Goal: Transaction & Acquisition: Book appointment/travel/reservation

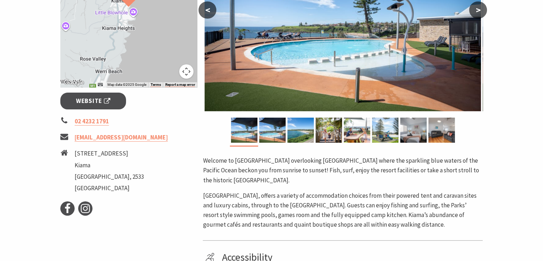
scroll to position [214, 0]
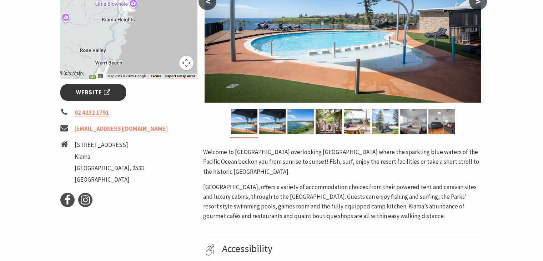
click at [83, 88] on span "Website" at bounding box center [93, 92] width 34 height 10
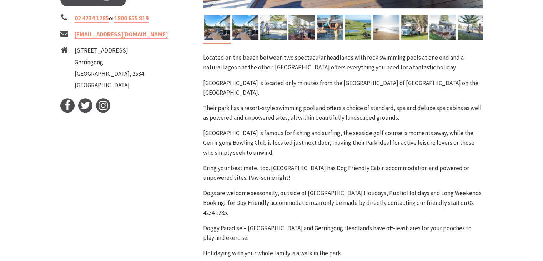
scroll to position [321, 0]
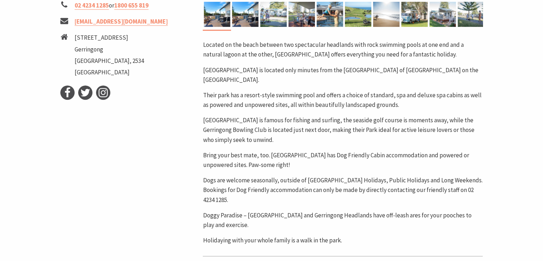
drag, startPoint x: 310, startPoint y: 156, endPoint x: 402, endPoint y: 165, distance: 92.8
click at [402, 165] on p "Bring your best mate, too. [GEOGRAPHIC_DATA] has Dog Friendly Cabin accommodati…" at bounding box center [343, 159] width 280 height 19
click at [376, 159] on p "Bring your best mate, too. [GEOGRAPHIC_DATA] has Dog Friendly Cabin accommodati…" at bounding box center [343, 159] width 280 height 19
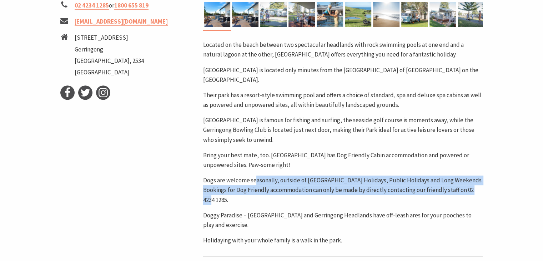
drag, startPoint x: 300, startPoint y: 188, endPoint x: 478, endPoint y: 188, distance: 178.1
click at [478, 188] on p "Dogs are welcome seasonally, outside of [GEOGRAPHIC_DATA] Holidays, Public Holi…" at bounding box center [343, 189] width 280 height 29
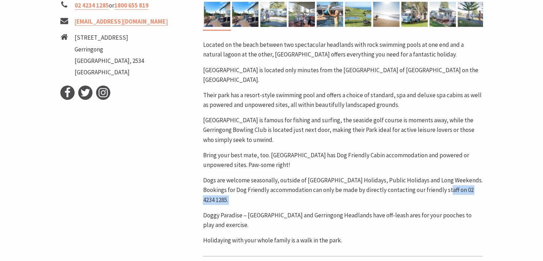
drag, startPoint x: 478, startPoint y: 188, endPoint x: 442, endPoint y: 189, distance: 36.1
click at [442, 189] on p "Dogs are welcome seasonally, outside of [GEOGRAPHIC_DATA] Holidays, Public Holi…" at bounding box center [343, 189] width 280 height 29
click at [381, 211] on p "Doggy Paradise – [GEOGRAPHIC_DATA] and Gerringong Headlands have off-leash ares…" at bounding box center [343, 219] width 280 height 19
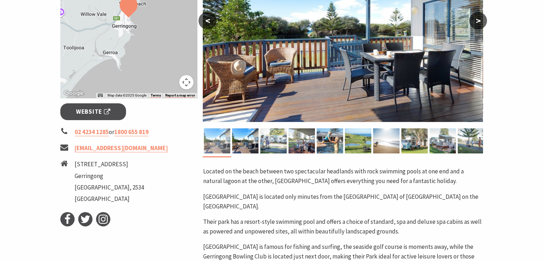
scroll to position [214, 0]
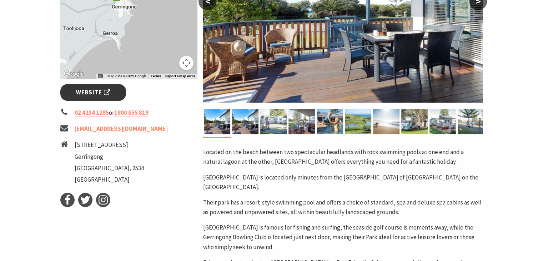
click at [91, 99] on link "Website" at bounding box center [93, 92] width 66 height 17
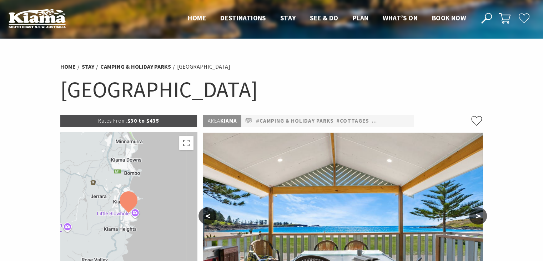
select select "3"
select select "2"
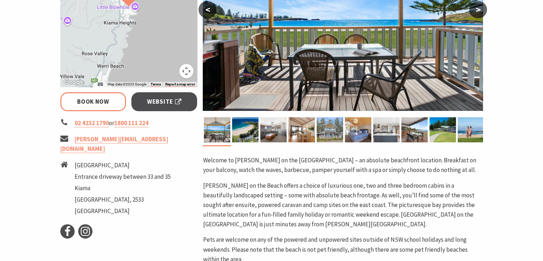
scroll to position [250, 0]
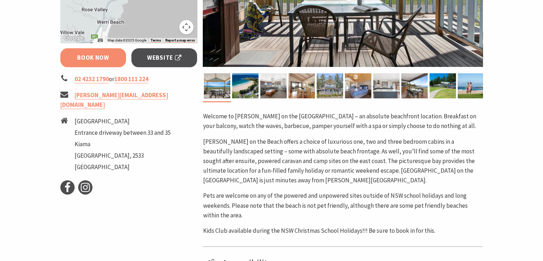
click at [112, 60] on link "Book Now" at bounding box center [93, 57] width 66 height 19
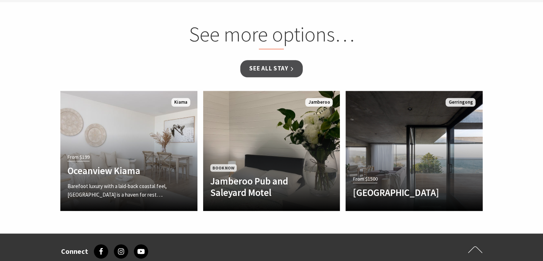
scroll to position [650, 0]
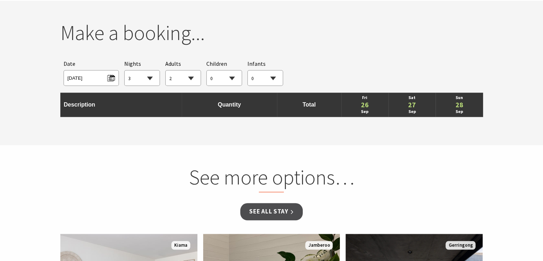
click at [116, 82] on span "Fri 26/09/2025" at bounding box center [91, 78] width 55 height 16
click at [112, 79] on span "Fri 26/09/2025" at bounding box center [90, 77] width 47 height 10
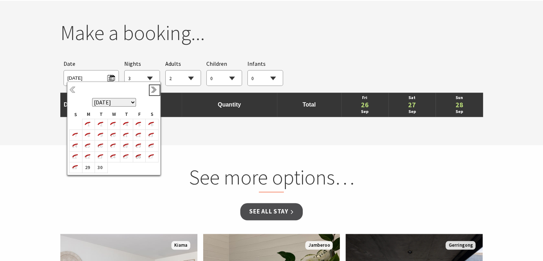
click at [151, 91] on link "Next" at bounding box center [155, 90] width 8 height 8
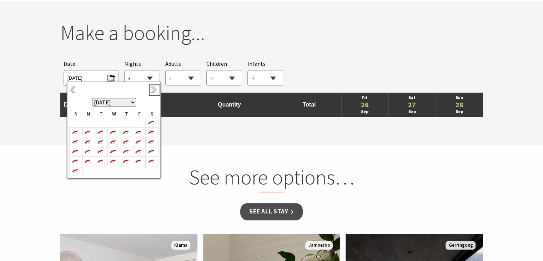
click at [151, 91] on link "Next" at bounding box center [155, 90] width 8 height 8
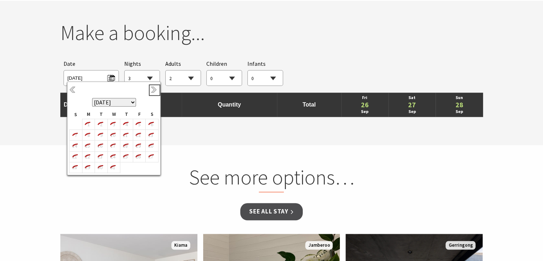
click at [151, 91] on link "Next" at bounding box center [155, 90] width 8 height 8
click at [88, 133] on icon "5" at bounding box center [86, 134] width 9 height 9
click at [150, 79] on select "1 2 3 4 5 6 7 8 9 10 11 12 13 14 15 16 17 18 19 20 21 22 23 24 25 26 27 28 29 30" at bounding box center [142, 78] width 35 height 16
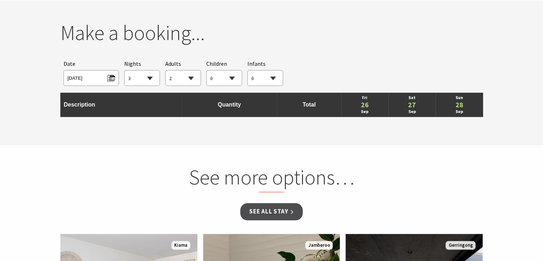
click at [125, 70] on select "1 2 3 4 5 6 7 8 9 10 11 12 13 14 15 16 17 18 19 20 21 22 23 24 25 26 27 28 29 30" at bounding box center [142, 78] width 35 height 16
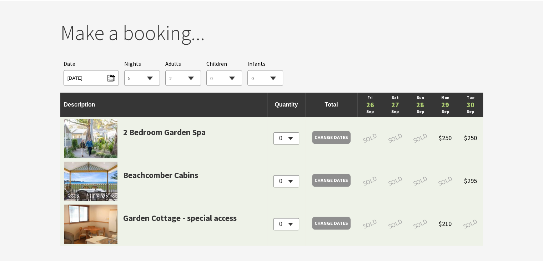
click at [116, 77] on span "Fri 26/09/2025" at bounding box center [91, 78] width 55 height 16
click at [111, 79] on span "Fri 26/09/2025" at bounding box center [90, 77] width 47 height 10
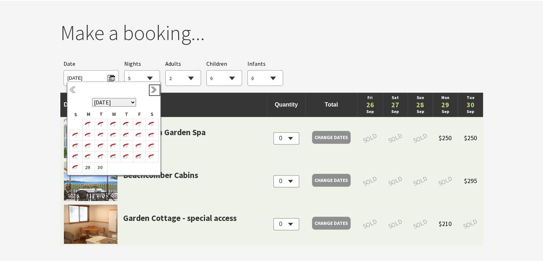
click at [152, 92] on link "Next" at bounding box center [155, 90] width 8 height 8
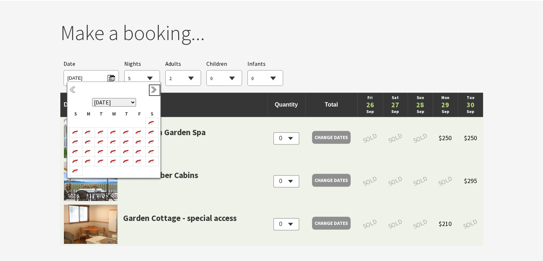
click at [151, 92] on link "Next" at bounding box center [155, 90] width 8 height 8
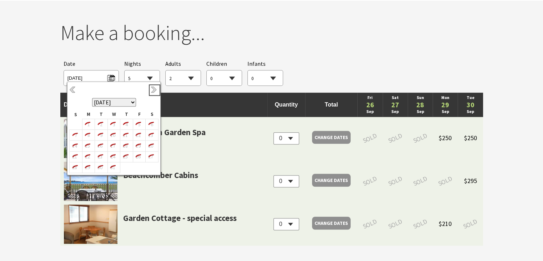
click at [151, 92] on link "Next" at bounding box center [155, 90] width 8 height 8
click at [155, 88] on link "Next" at bounding box center [155, 90] width 8 height 8
click at [154, 89] on link "Next" at bounding box center [155, 90] width 8 height 8
click at [118, 132] on td "11" at bounding box center [113, 135] width 13 height 11
click at [153, 93] on link "Next" at bounding box center [155, 90] width 8 height 8
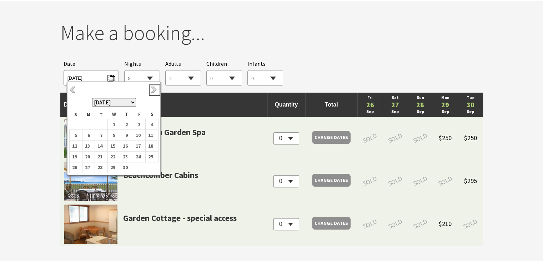
click at [153, 93] on link "Next" at bounding box center [155, 90] width 8 height 8
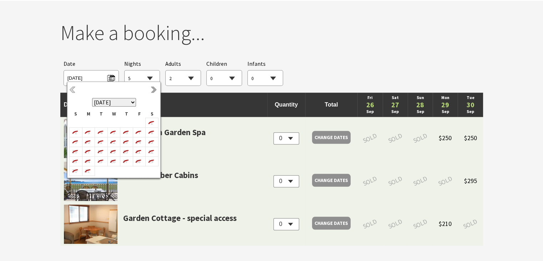
click at [153, 93] on link "Next" at bounding box center [155, 90] width 8 height 8
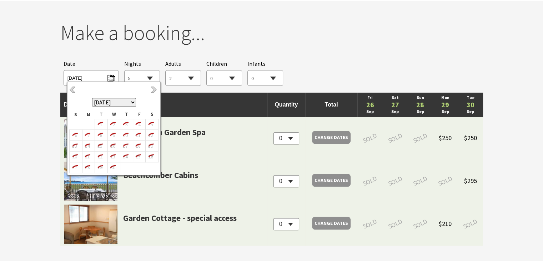
click at [357, 62] on div "Searching for Accommodation Tours Events Car Hire Packages Date Fri 26/09/2025 …" at bounding box center [271, 72] width 423 height 33
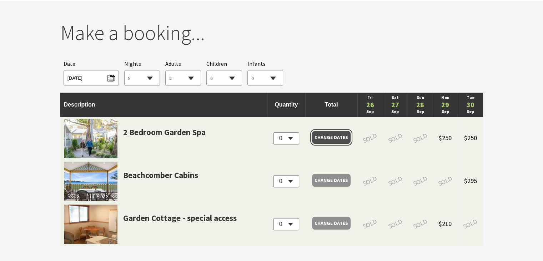
click at [333, 137] on span "Change Dates" at bounding box center [331, 137] width 34 height 10
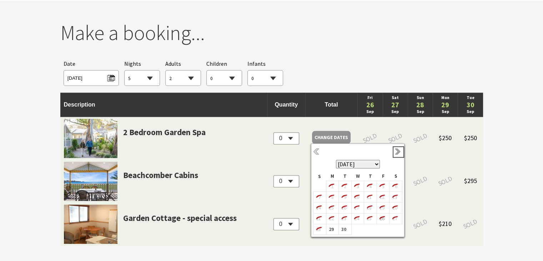
click at [400, 150] on link "Next" at bounding box center [398, 152] width 8 height 8
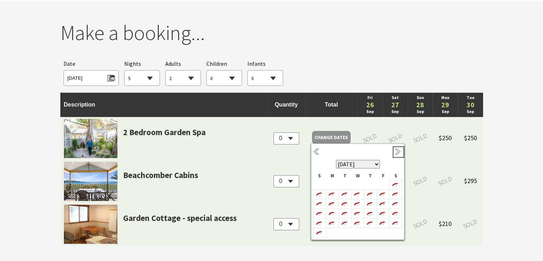
click at [400, 150] on link "Next" at bounding box center [398, 152] width 8 height 8
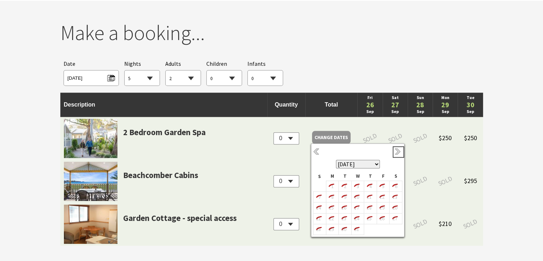
click at [400, 150] on link "Next" at bounding box center [398, 152] width 8 height 8
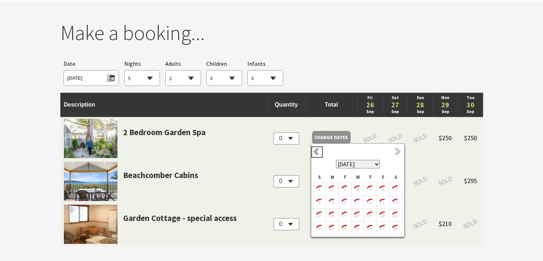
click at [318, 152] on link "Previous" at bounding box center [317, 152] width 8 height 8
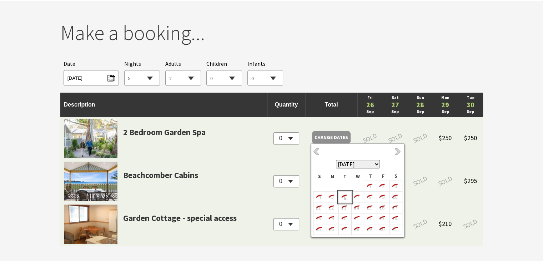
click at [344, 199] on icon "6" at bounding box center [343, 196] width 9 height 9
click at [395, 148] on link "Next" at bounding box center [398, 152] width 8 height 8
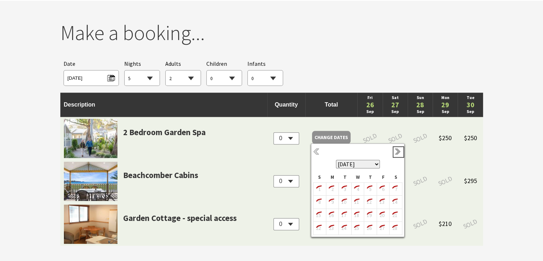
click at [397, 151] on link "Next" at bounding box center [398, 152] width 8 height 8
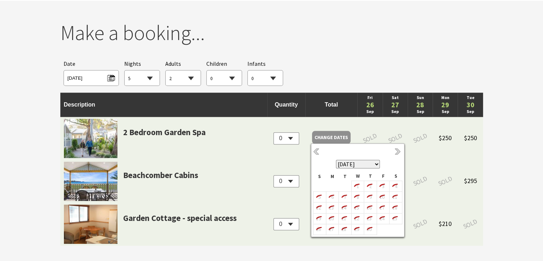
click at [397, 151] on link "Next" at bounding box center [398, 152] width 8 height 8
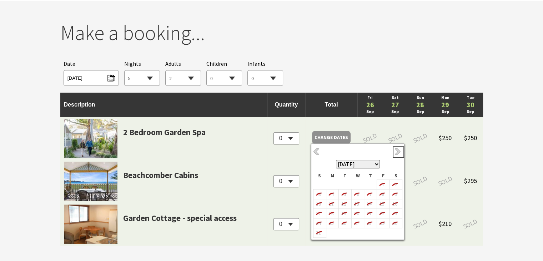
click at [397, 151] on link "Next" at bounding box center [398, 152] width 8 height 8
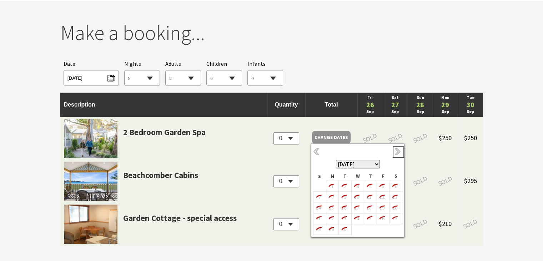
click at [397, 151] on link "Next" at bounding box center [398, 152] width 8 height 8
click at [110, 76] on span "Fri 26/09/2025" at bounding box center [90, 77] width 47 height 10
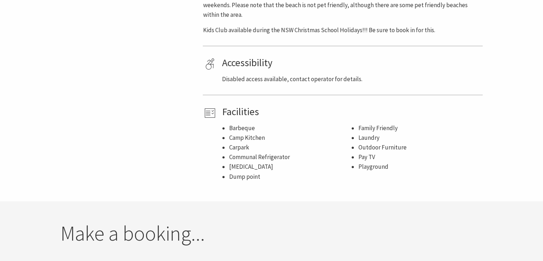
scroll to position [293, 0]
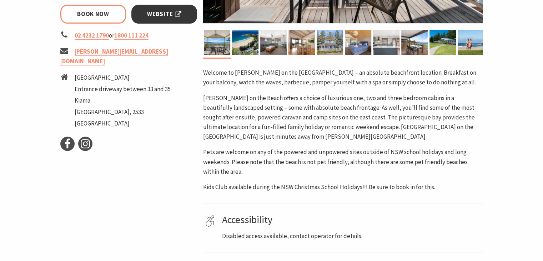
click at [145, 18] on link "Website" at bounding box center [164, 14] width 66 height 19
select select "5"
